Goal: Task Accomplishment & Management: Manage account settings

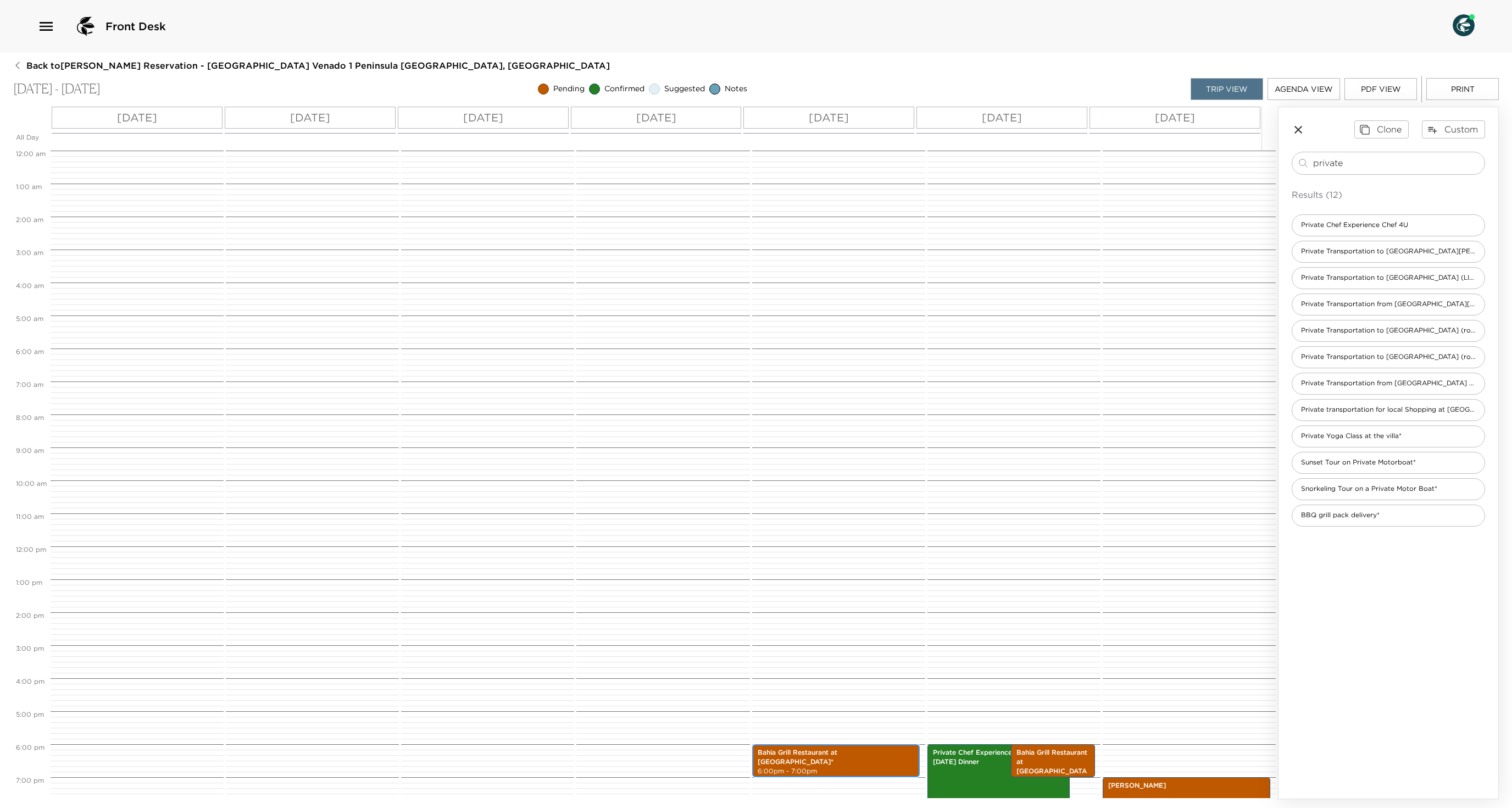
click at [786, 748] on p "Bahia Grill Restaurant at Four Seasons Resort*" at bounding box center [836, 758] width 157 height 19
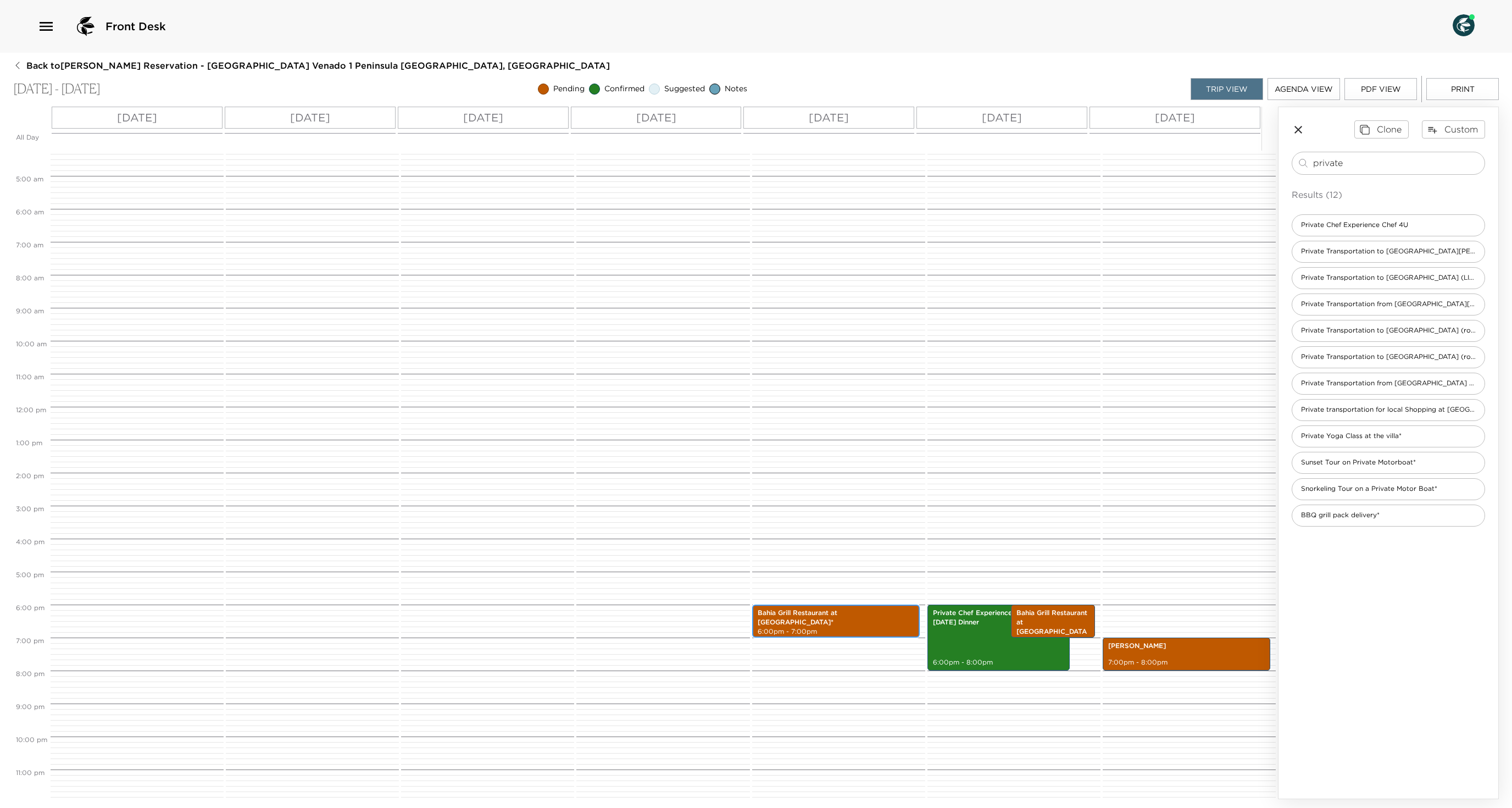
click at [786, 627] on p "Bahia Grill Restaurant at Four Seasons Resort*" at bounding box center [836, 618] width 157 height 19
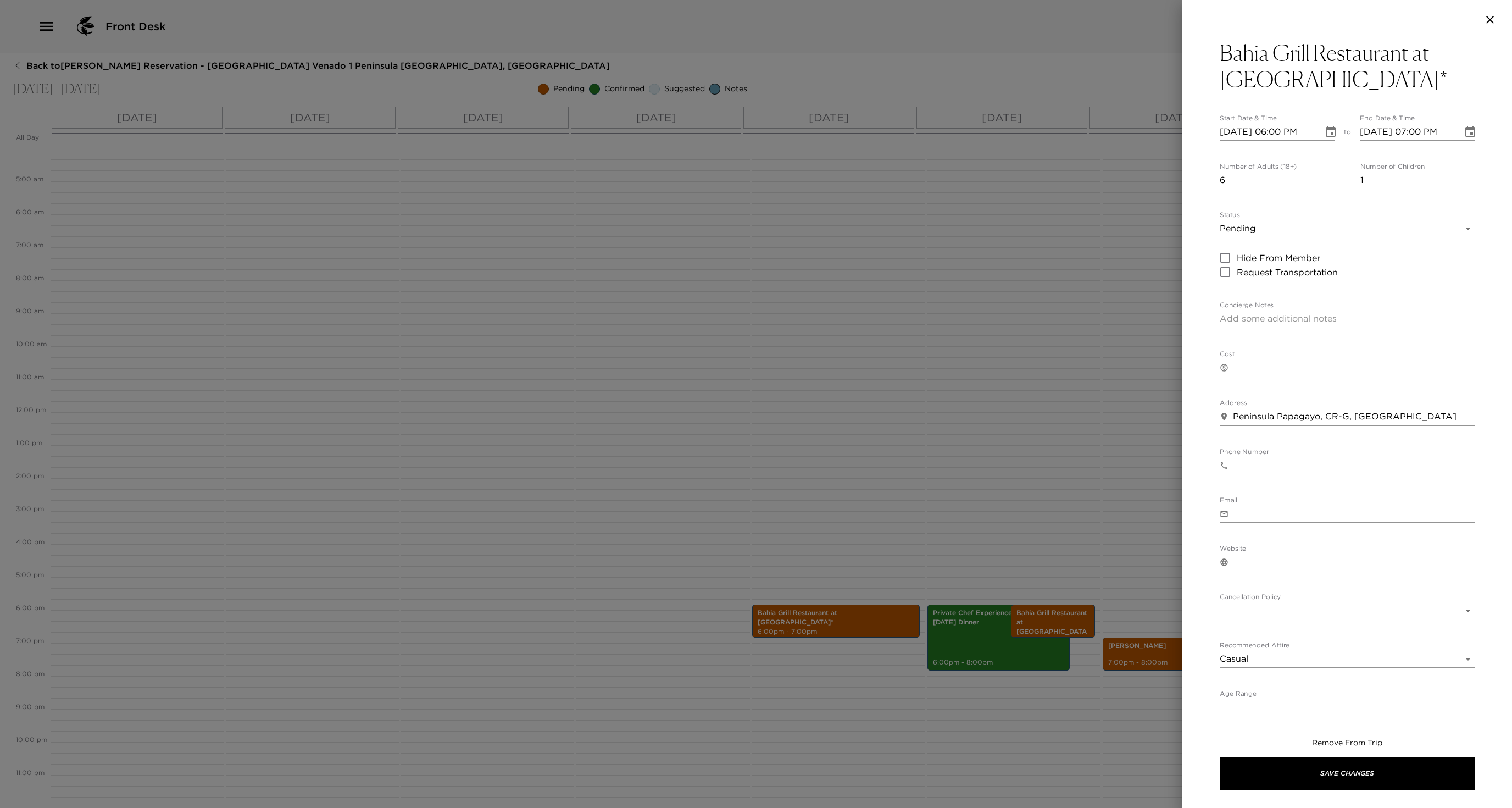
click at [707, 480] on div at bounding box center [756, 404] width 1512 height 808
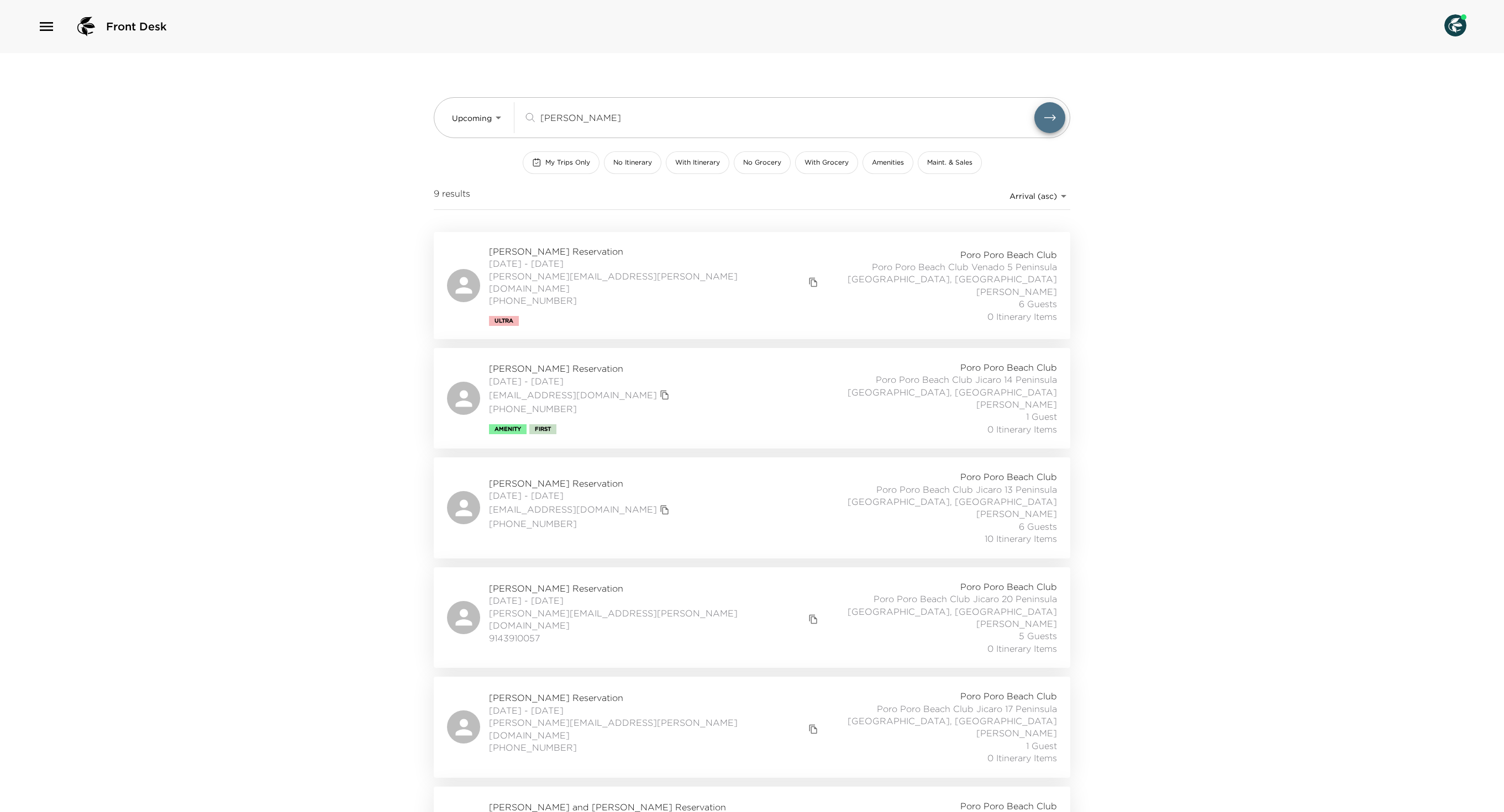
click at [559, 120] on input "nick" at bounding box center [787, 117] width 494 height 13
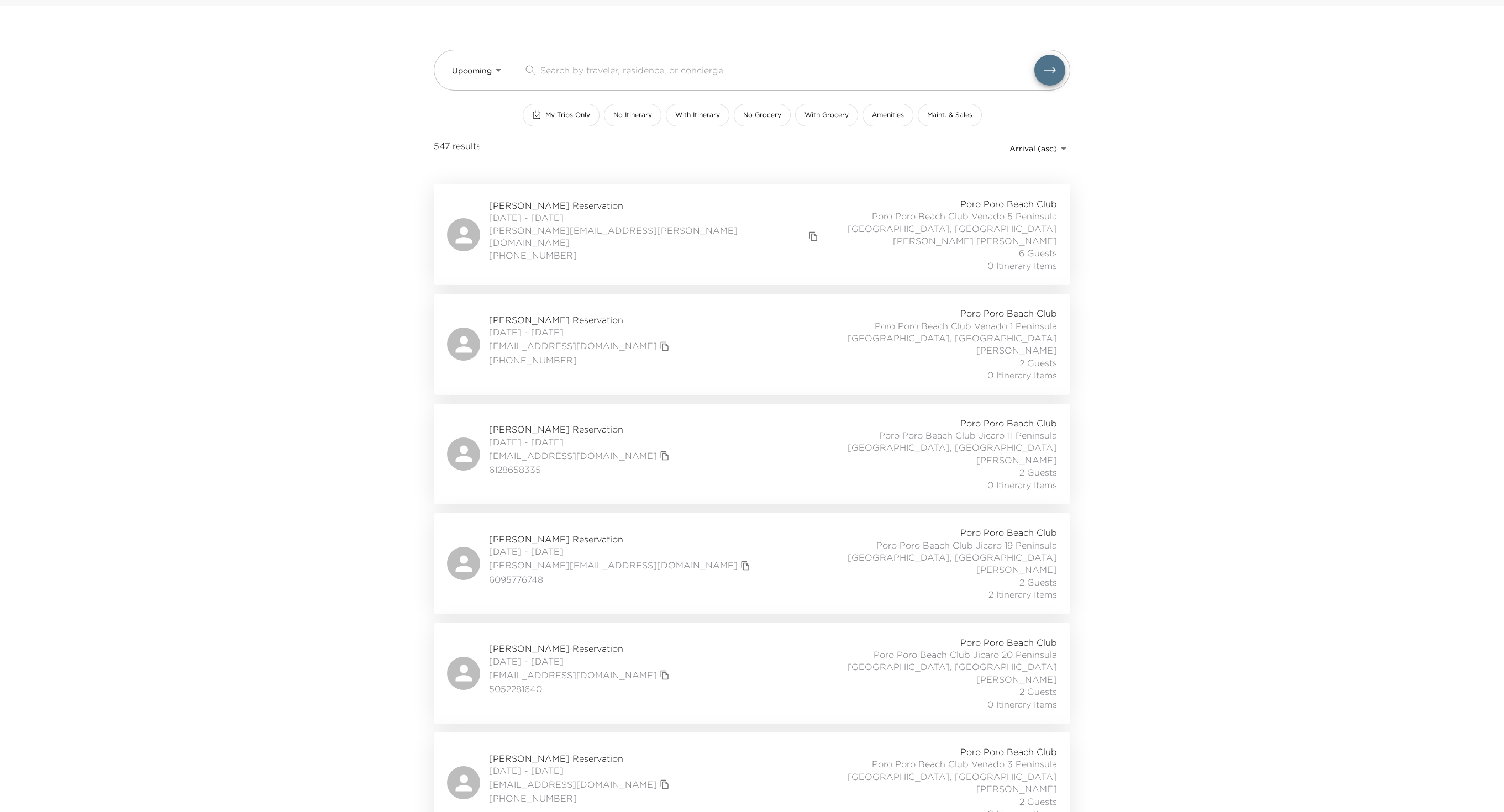
scroll to position [48, 0]
click at [721, 358] on div "Charlie Van Wagoner Reservation 10/23/2025 - 10/28/2025 midmtn@centurylink.net …" at bounding box center [751, 343] width 610 height 74
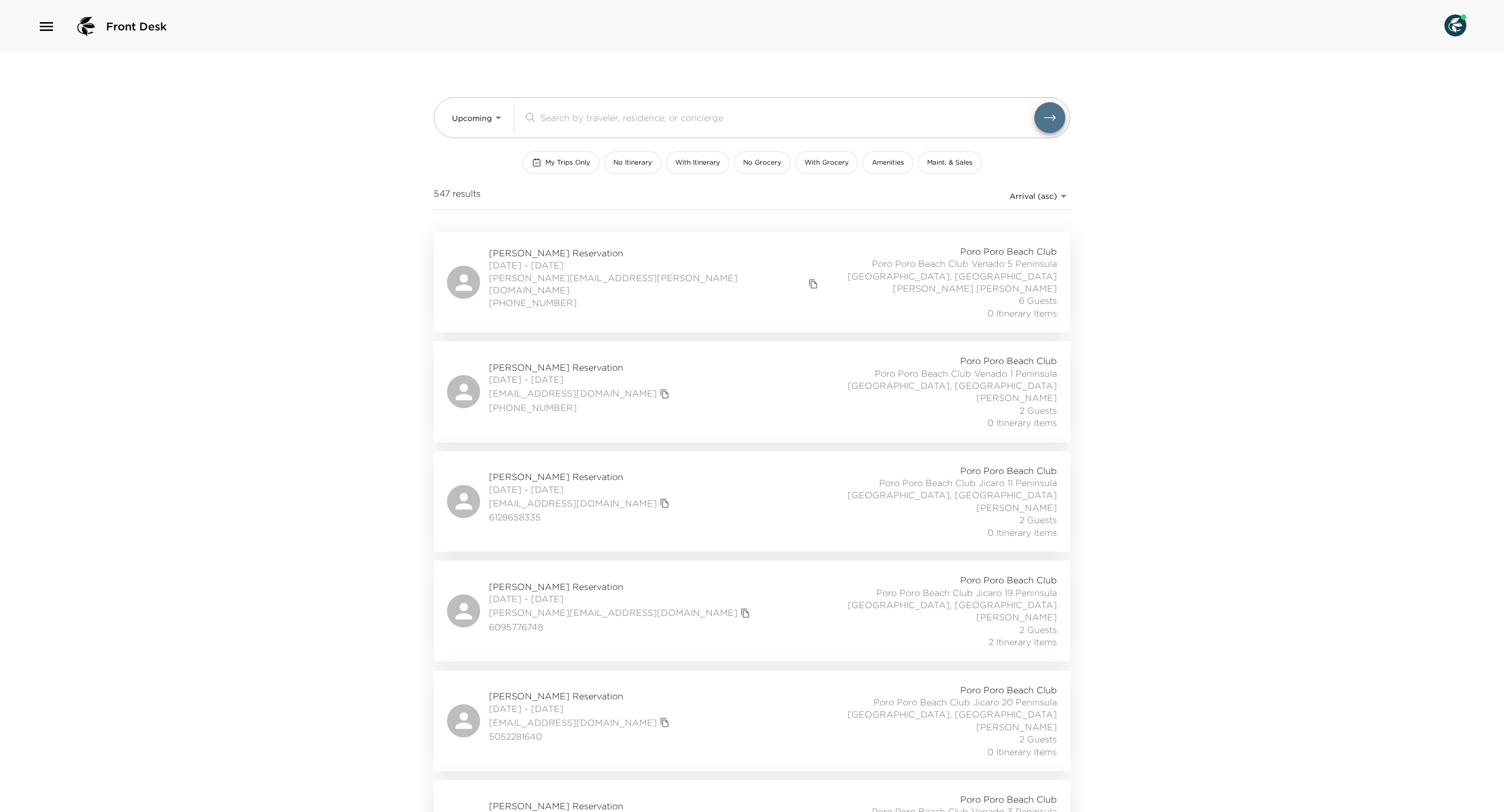
scroll to position [0, 0]
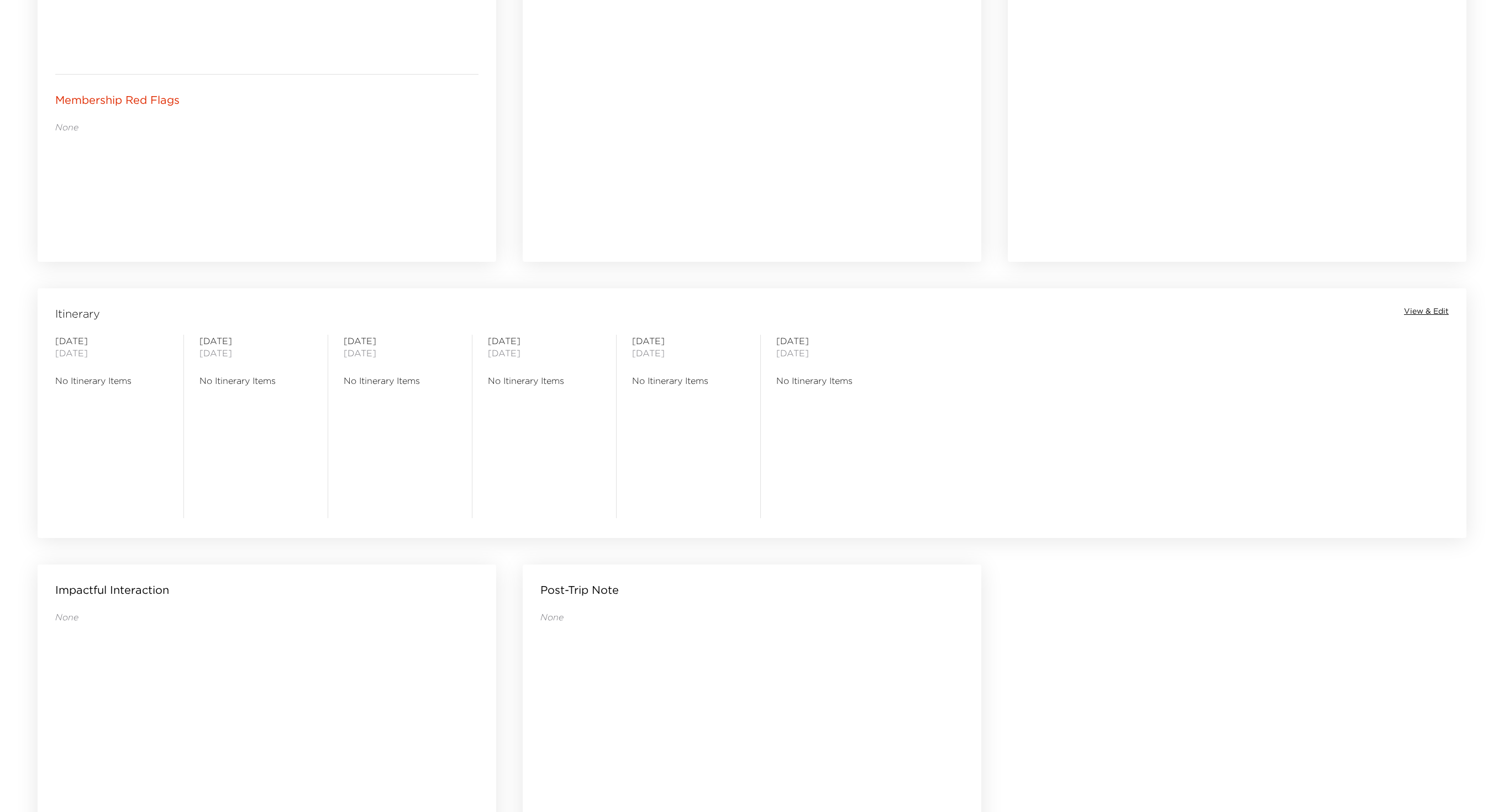
scroll to position [128, 0]
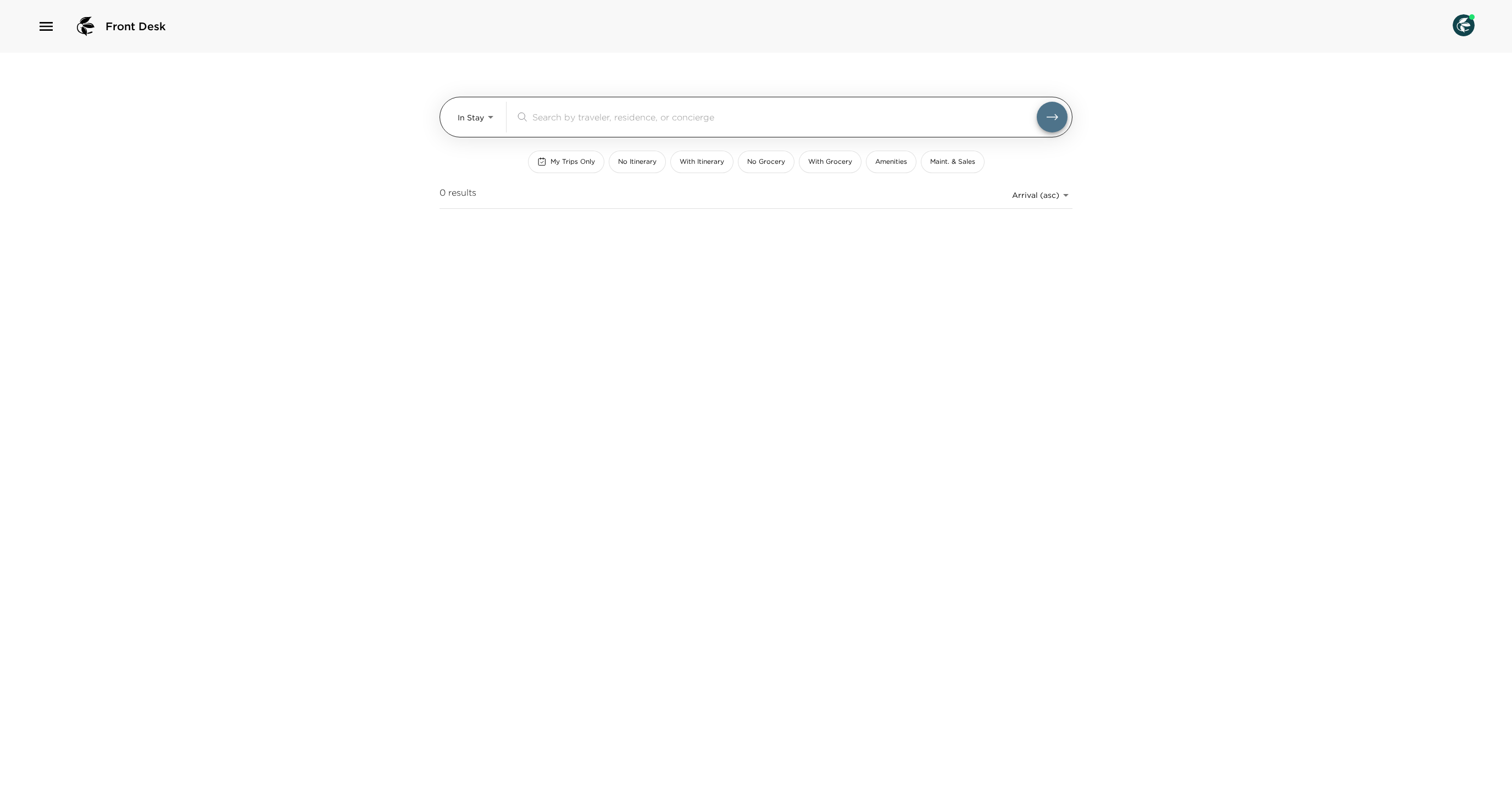
click at [485, 122] on body "Front Desk In Stay In-Stay ​ My Trips Only No Itinerary With Itinerary No Groce…" at bounding box center [756, 404] width 1512 height 808
click at [490, 169] on span "Upcoming" at bounding box center [476, 164] width 39 height 11
type input "Upcoming"
click at [491, 107] on body "Front Desk In Stay In-Stay ​ My Trips Only No Itinerary With Itinerary No Groce…" at bounding box center [756, 404] width 1512 height 808
click at [488, 161] on span "Upcoming" at bounding box center [476, 164] width 39 height 11
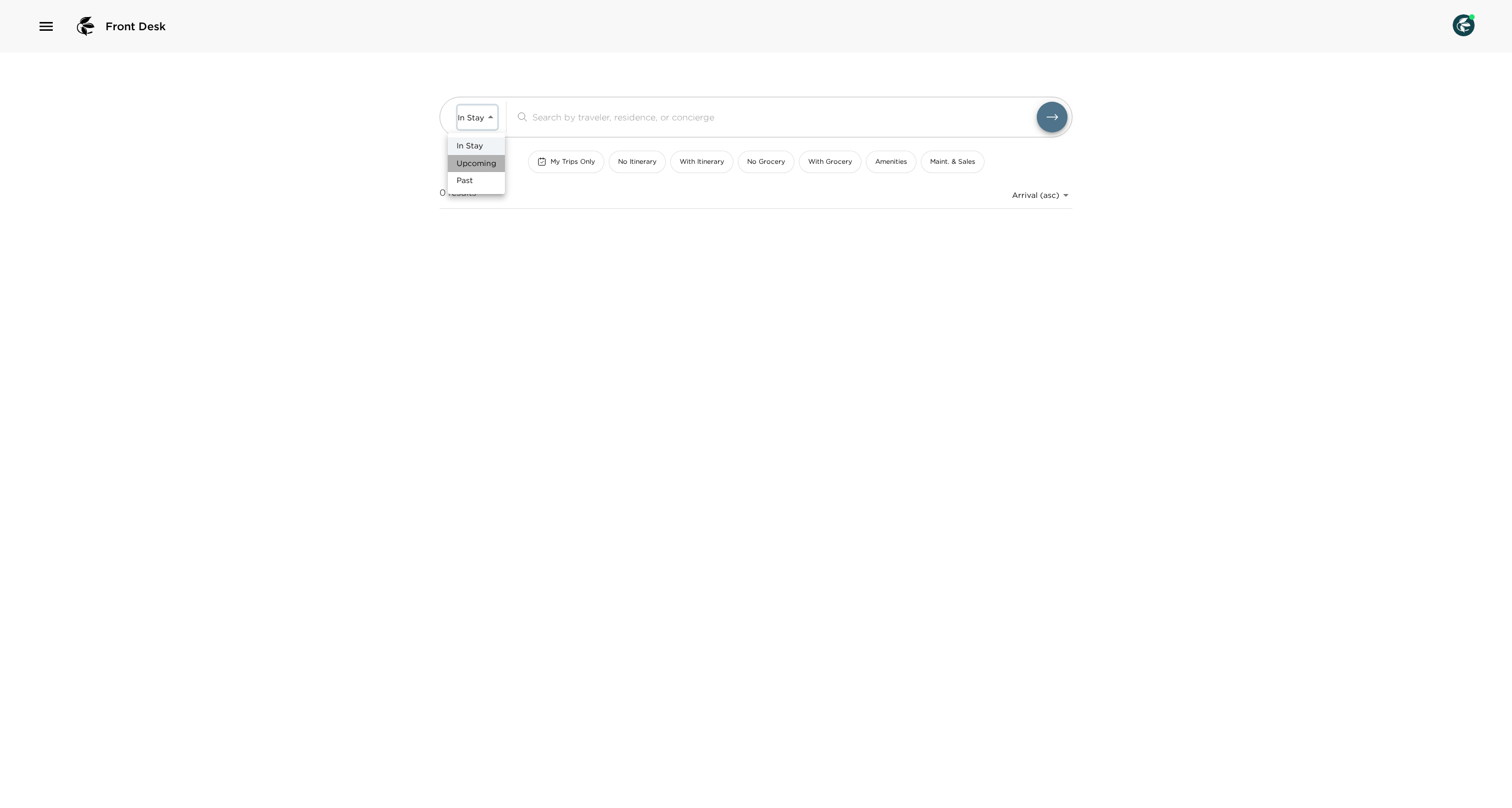
type input "Upcoming"
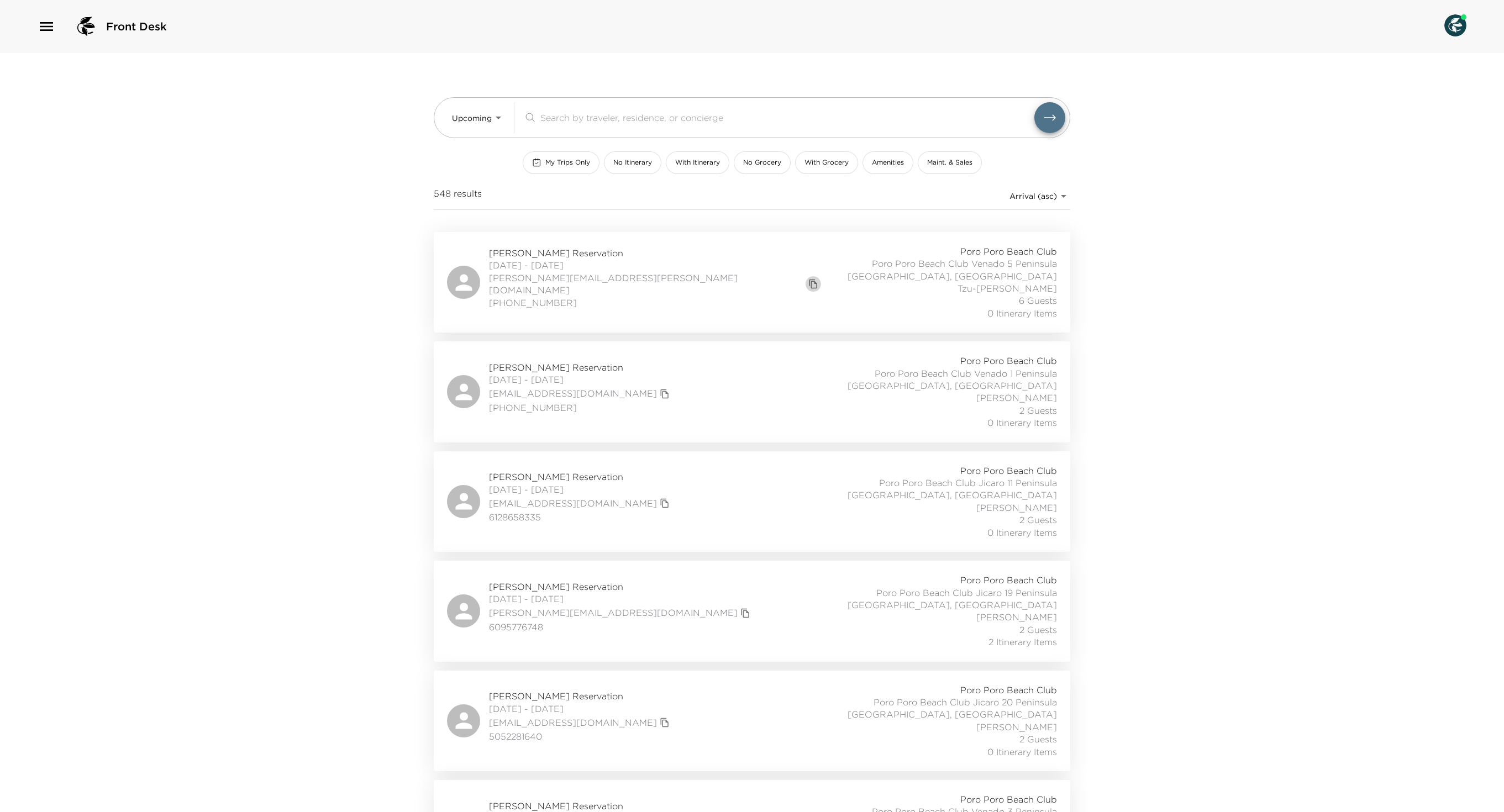
click at [808, 289] on icon "copy primary member email" at bounding box center [813, 284] width 10 height 10
click at [753, 303] on div "[PERSON_NAME] Reservation [DATE] - [DATE] [PERSON_NAME][EMAIL_ADDRESS][PERSON_N…" at bounding box center [751, 282] width 610 height 74
click at [809, 289] on icon "copy primary member email" at bounding box center [812, 284] width 8 height 9
